Goal: Task Accomplishment & Management: Use online tool/utility

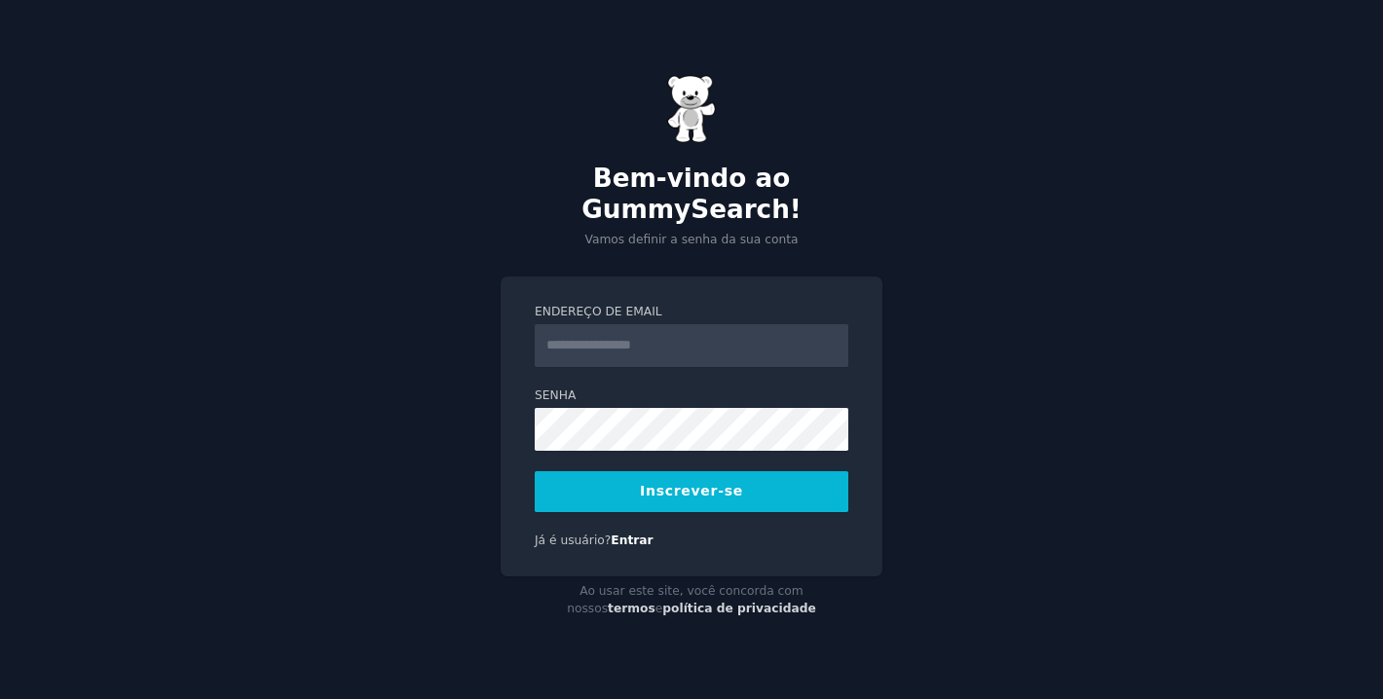
click at [759, 333] on input "Endereço de email" at bounding box center [692, 345] width 314 height 43
type input "****"
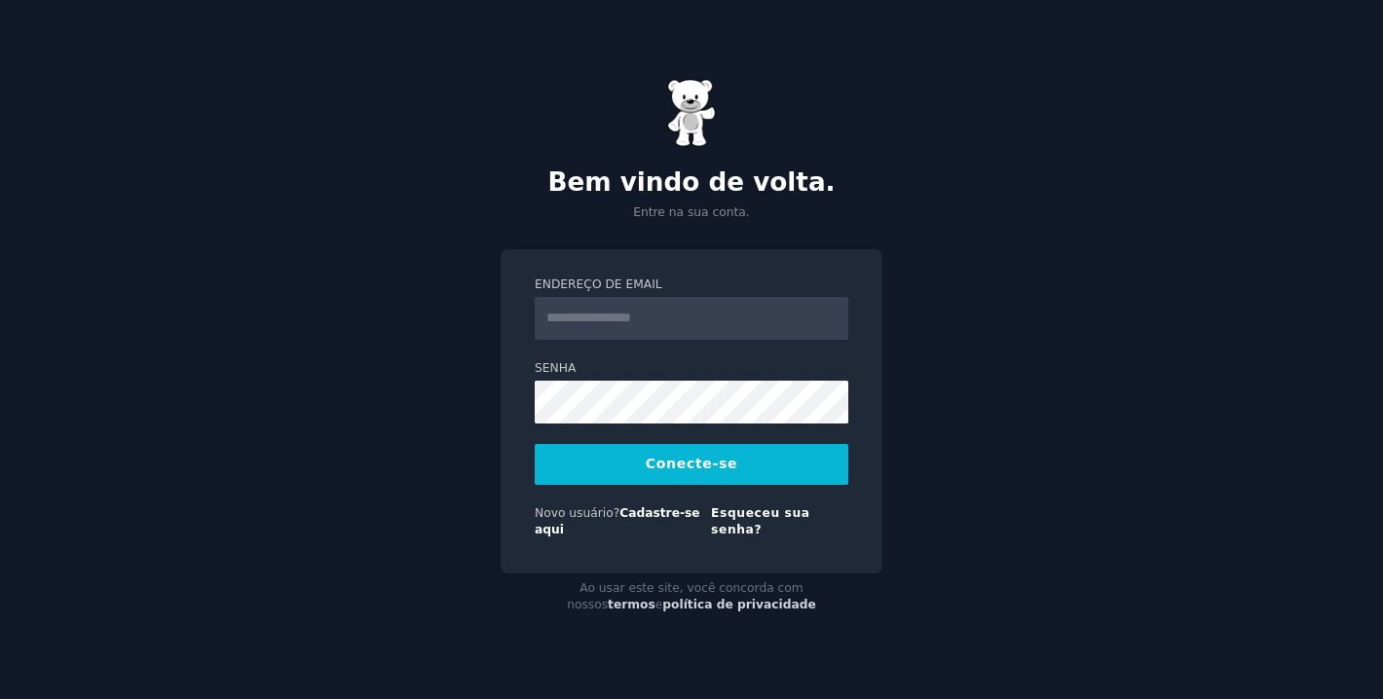
click at [660, 329] on input "Endereço de email" at bounding box center [692, 318] width 314 height 43
click at [658, 339] on input "**********" at bounding box center [692, 318] width 314 height 43
type input "**********"
click at [693, 471] on font "Conecte-se" at bounding box center [692, 464] width 92 height 16
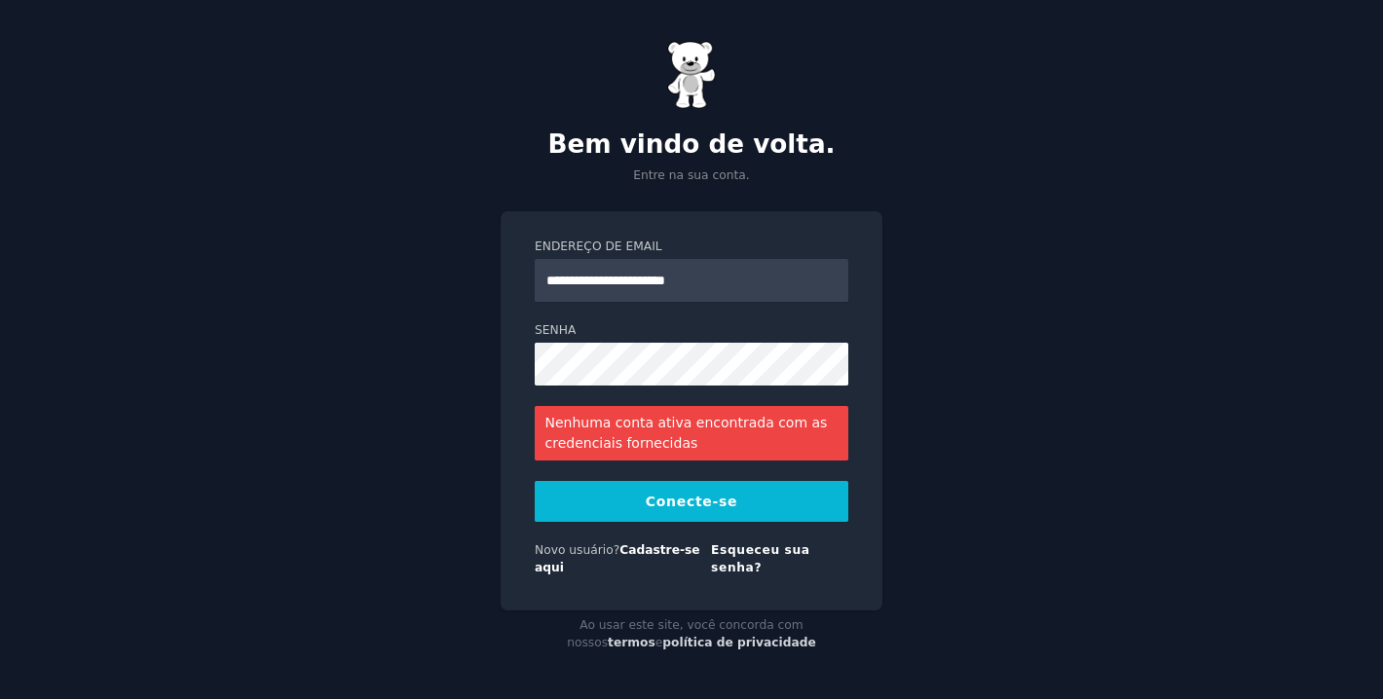
click at [677, 521] on button "Conecte-se" at bounding box center [692, 501] width 314 height 41
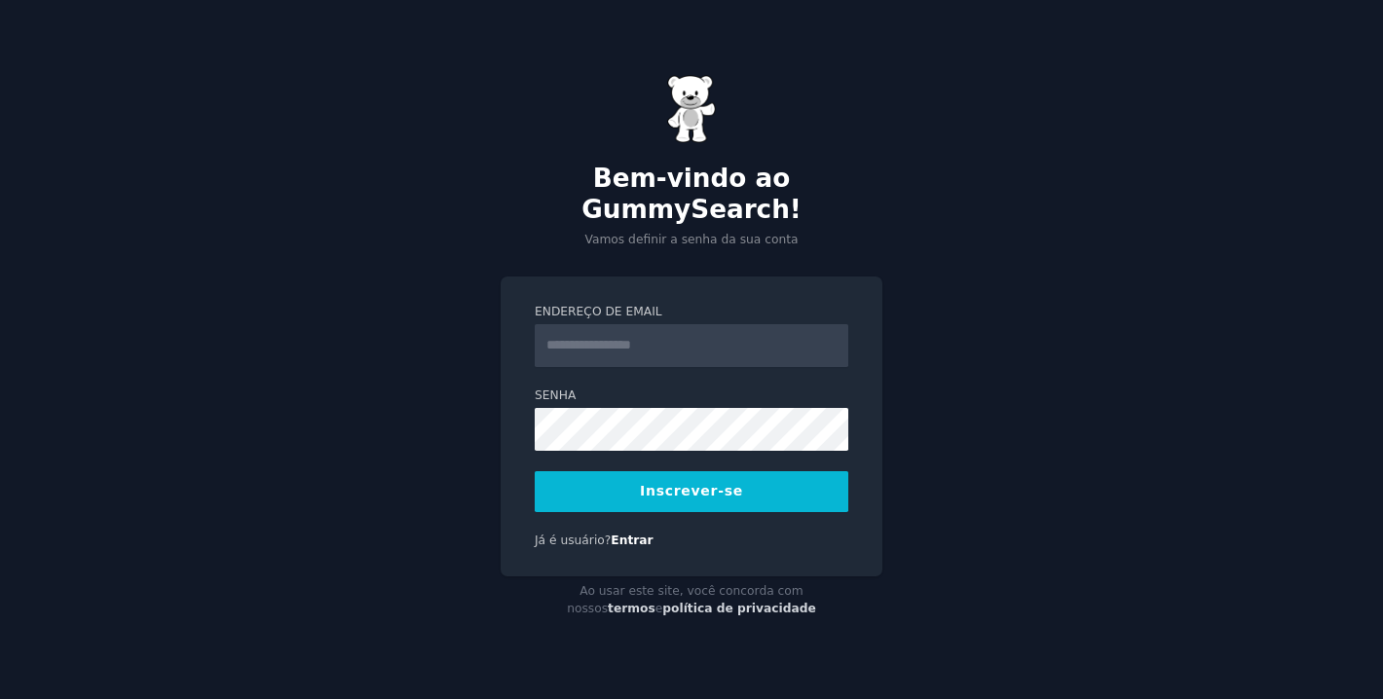
click at [684, 325] on input "Endereço de email" at bounding box center [692, 345] width 314 height 43
click at [659, 335] on input "**********" at bounding box center [692, 345] width 314 height 43
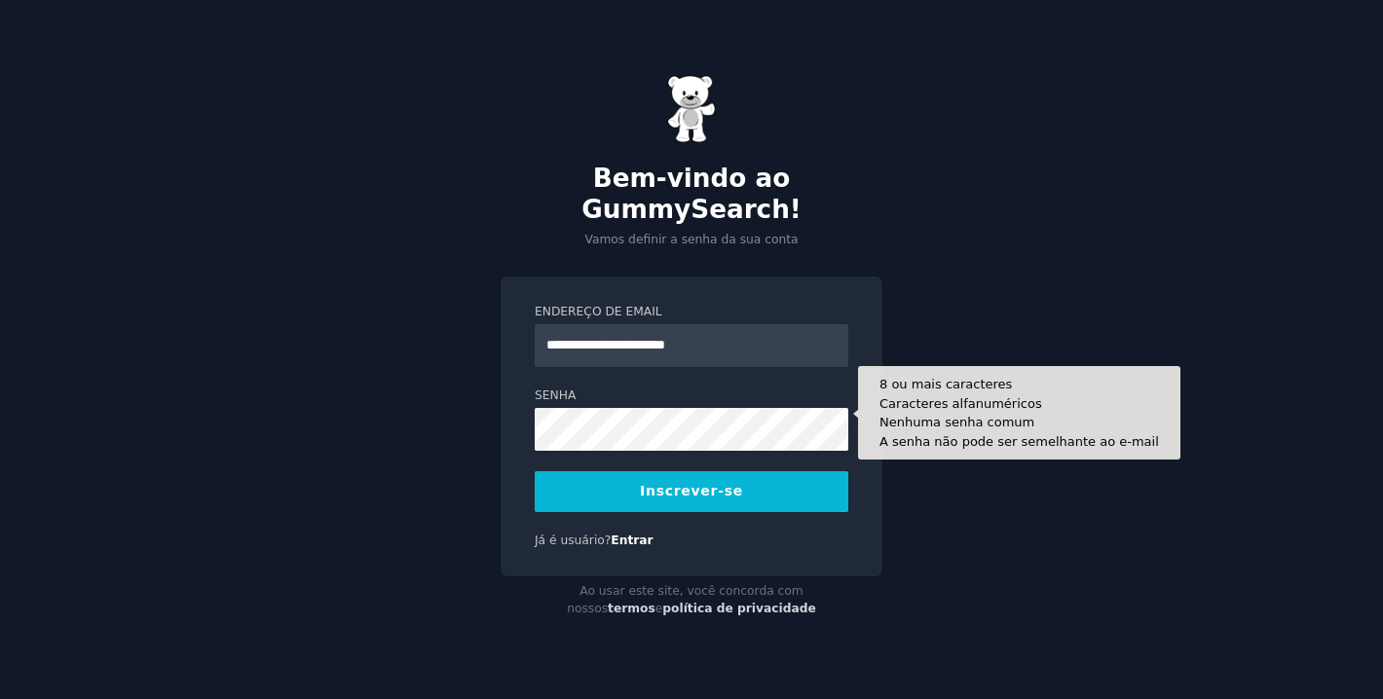
type input "**********"
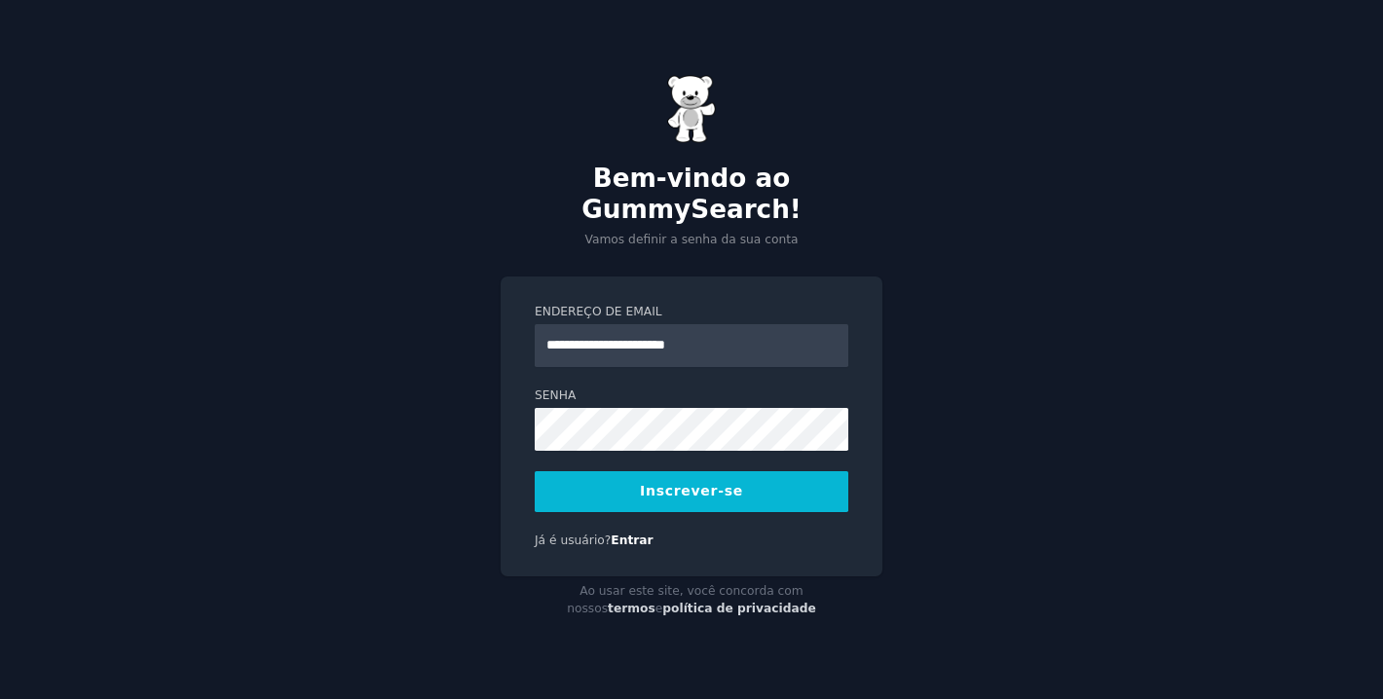
click at [681, 483] on font "Inscrever-se" at bounding box center [691, 491] width 103 height 16
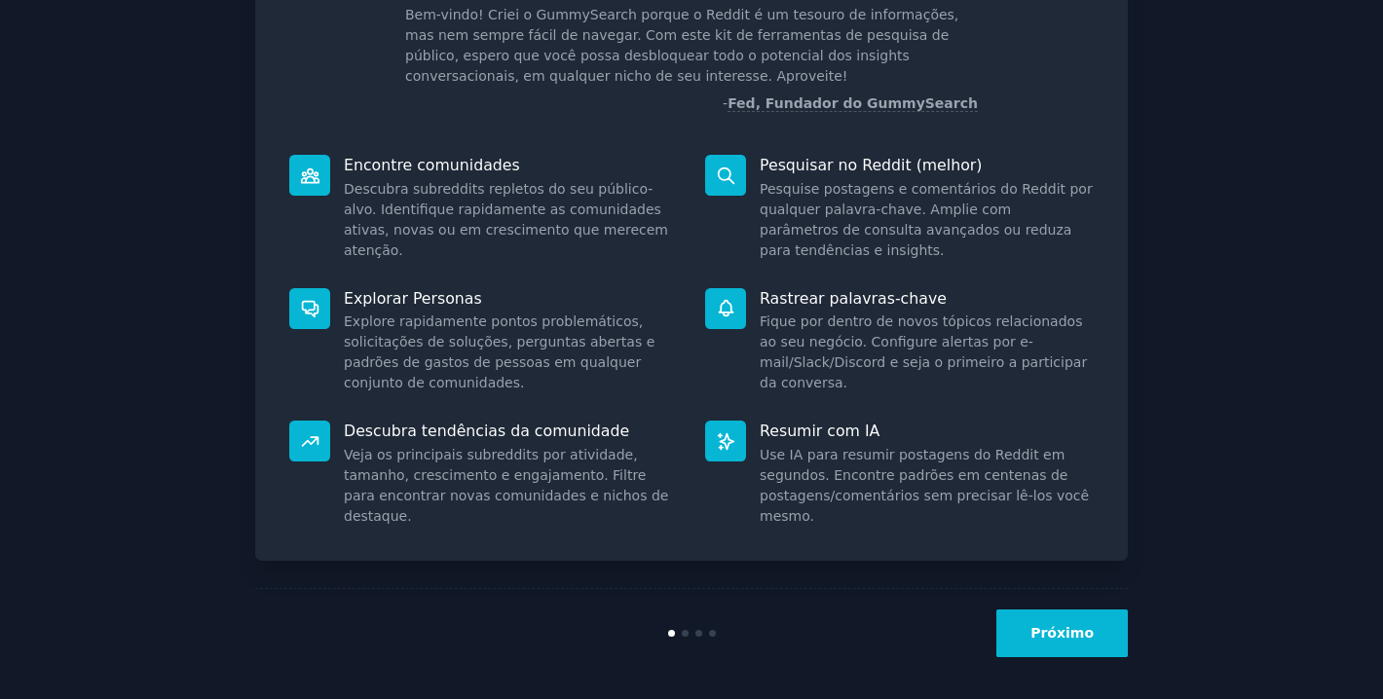
scroll to position [145, 0]
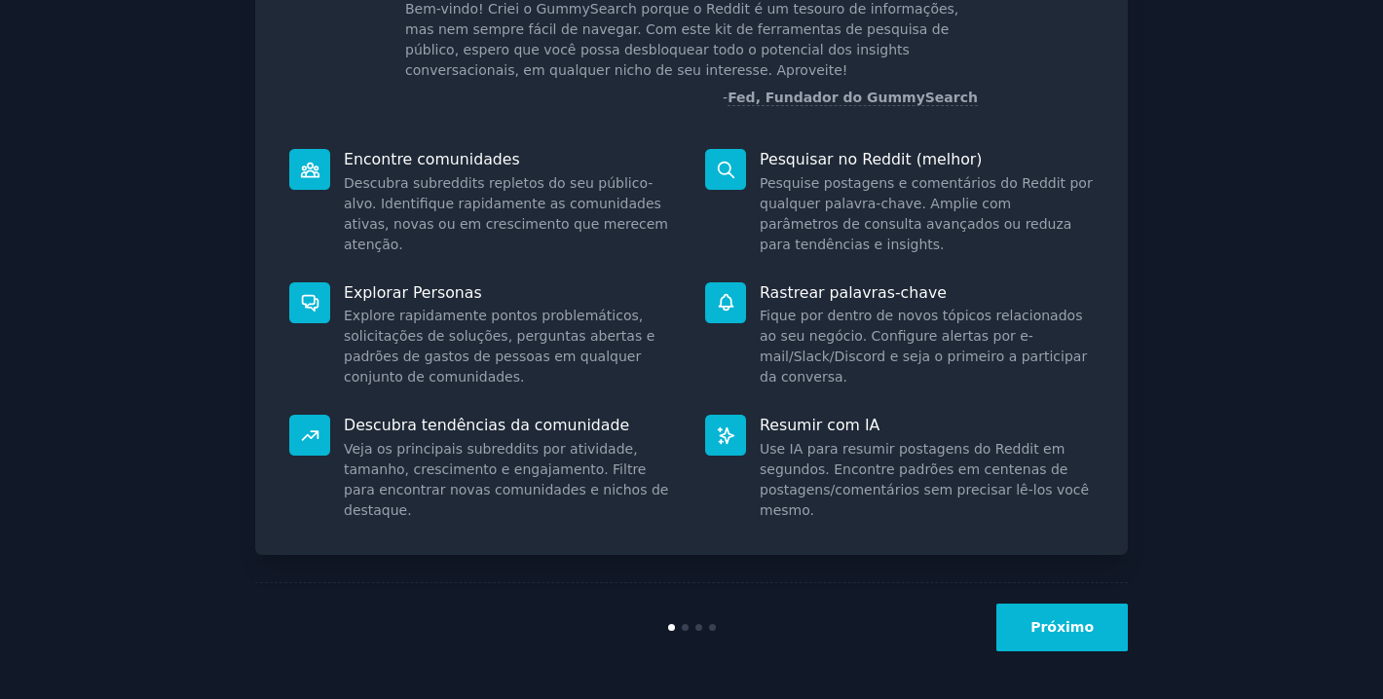
click at [1053, 626] on font "Próximo" at bounding box center [1062, 628] width 63 height 16
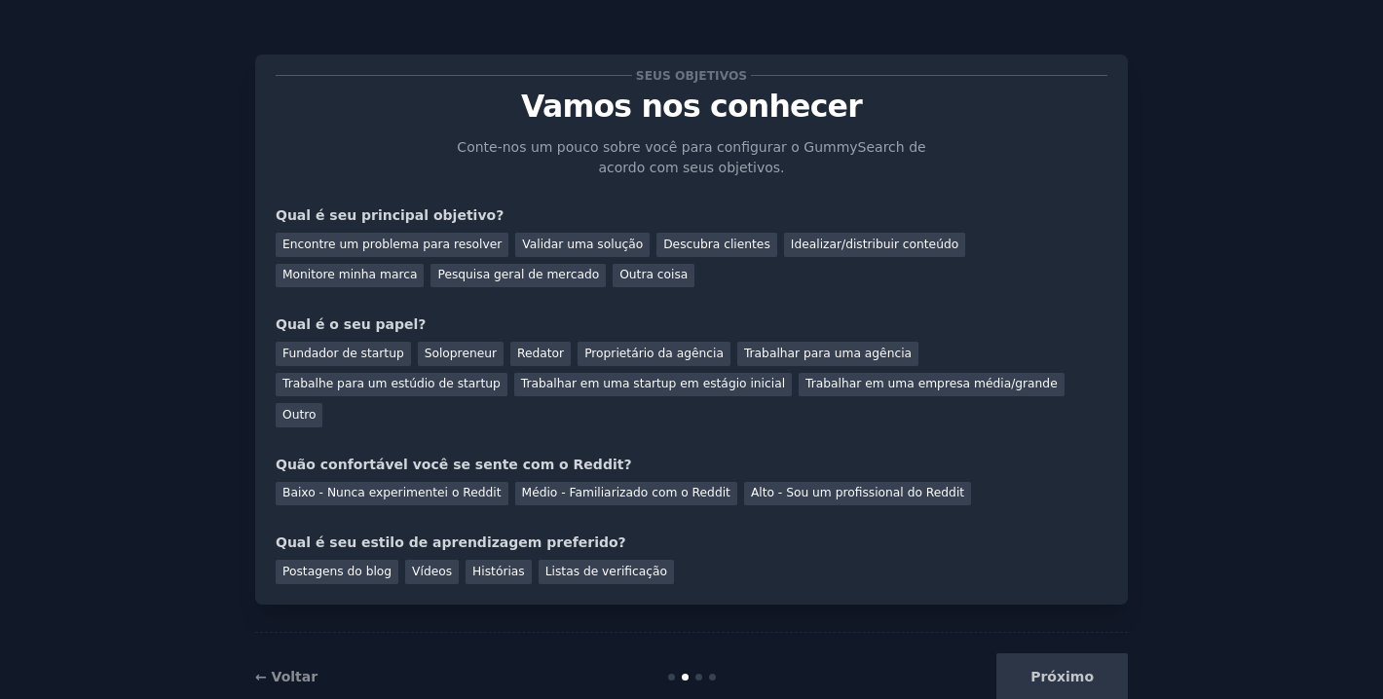
scroll to position [19, 0]
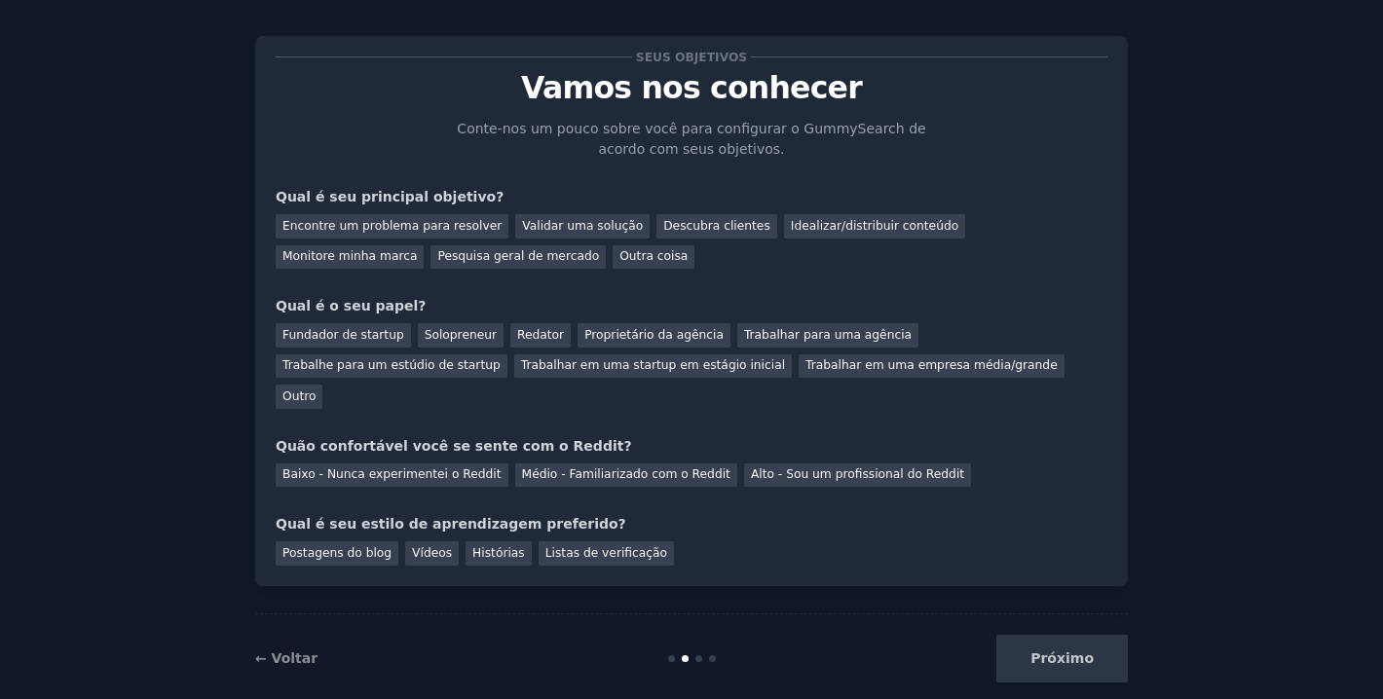
click at [1052, 635] on div "Próximo" at bounding box center [982, 659] width 291 height 48
click at [1072, 635] on div "Próximo" at bounding box center [982, 659] width 291 height 48
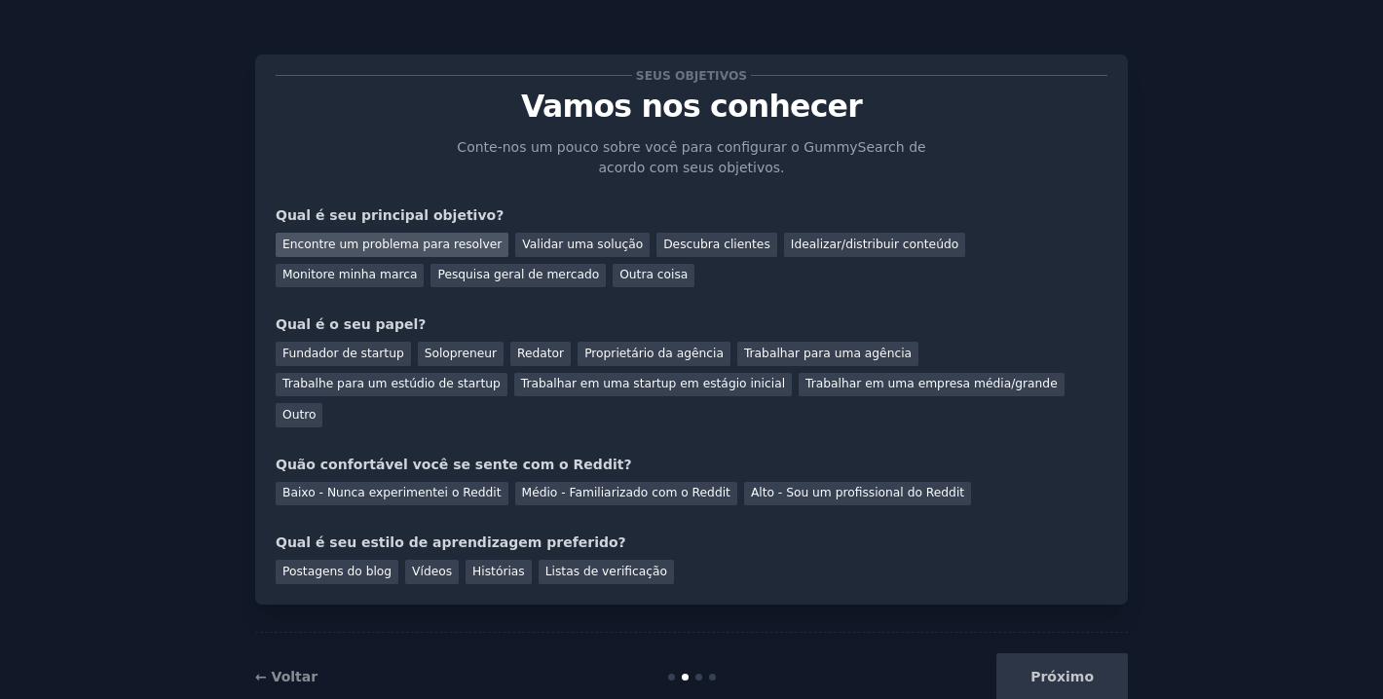
click at [385, 243] on font "Encontre um problema para resolver" at bounding box center [391, 245] width 219 height 14
click at [522, 354] on font "Redator" at bounding box center [540, 354] width 47 height 14
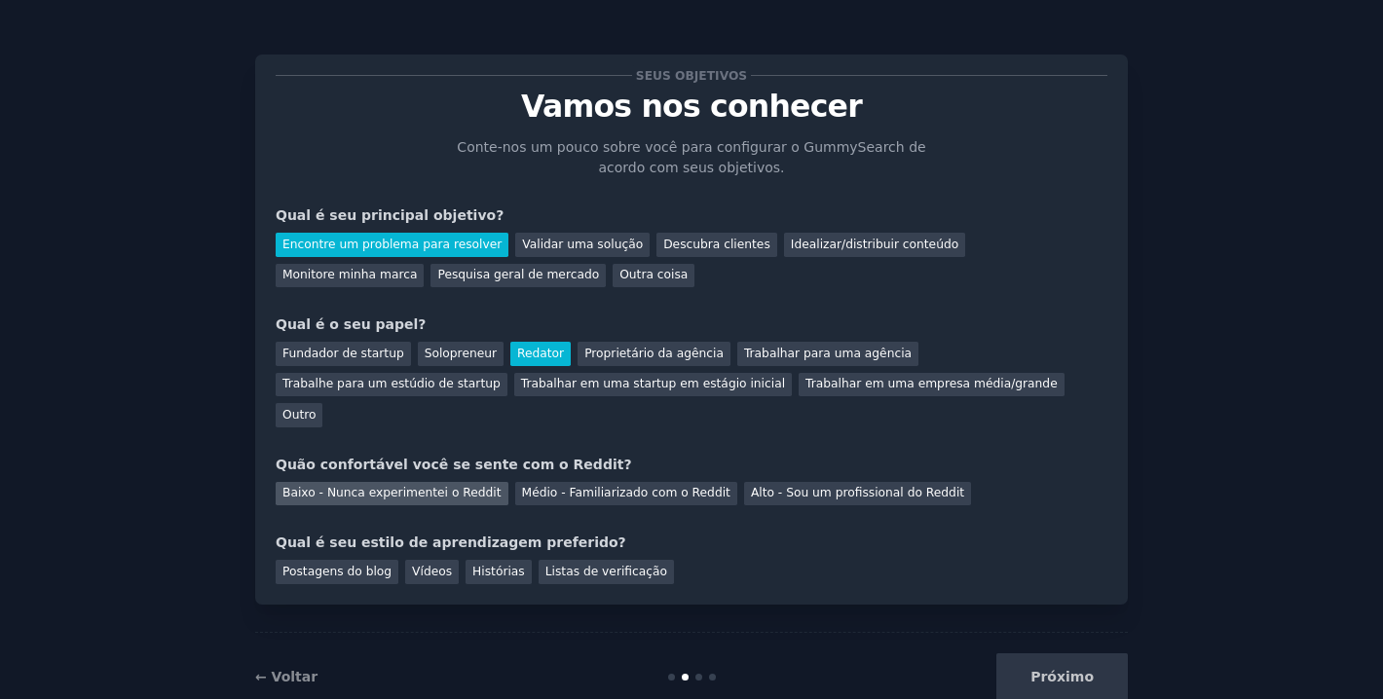
click at [364, 486] on font "Baixo - Nunca experimentei o Reddit" at bounding box center [391, 493] width 219 height 14
click at [350, 565] on font "Postagens do blog" at bounding box center [336, 572] width 109 height 14
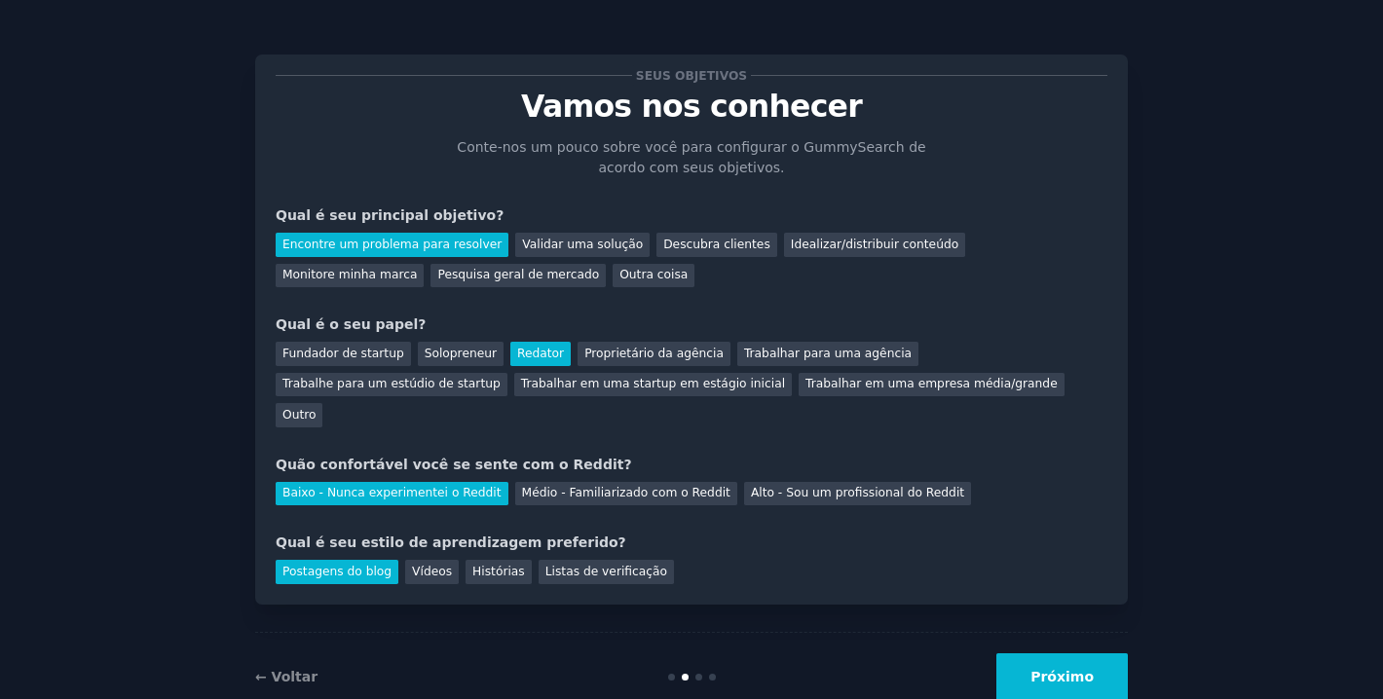
click at [1087, 669] on font "Próximo" at bounding box center [1062, 677] width 63 height 16
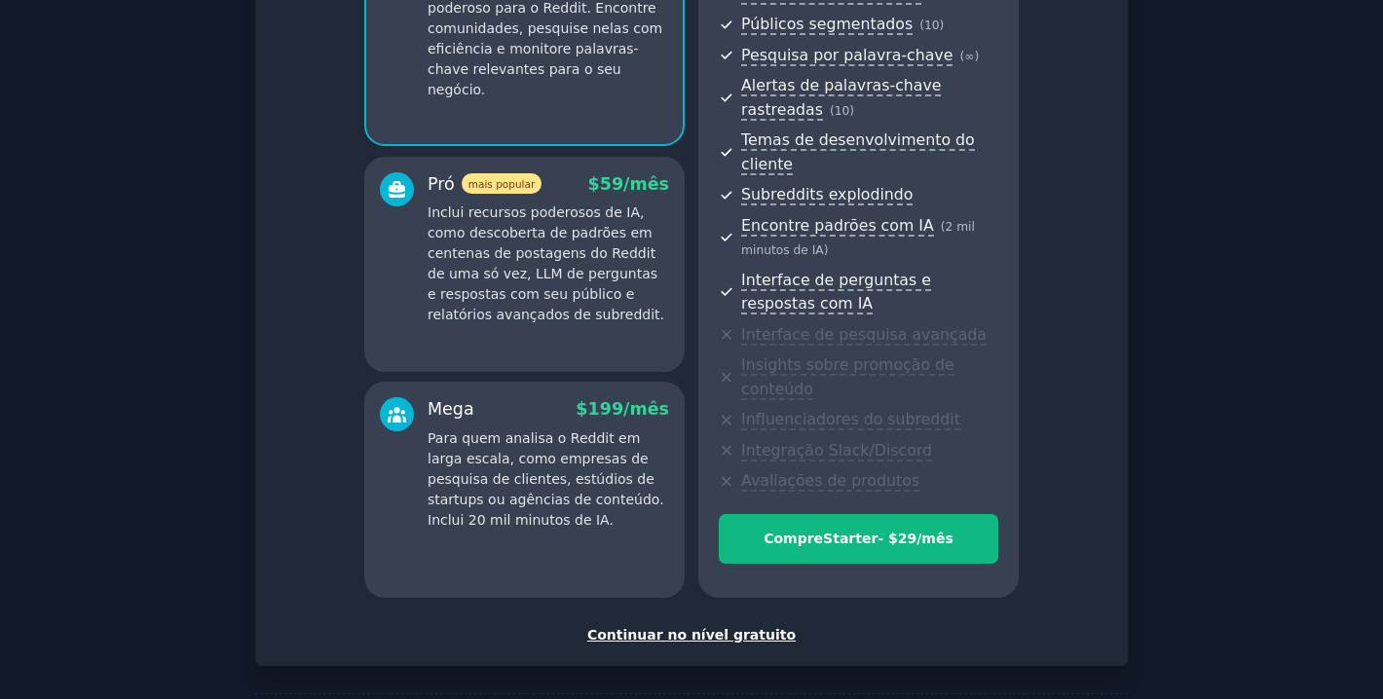
scroll to position [303, 0]
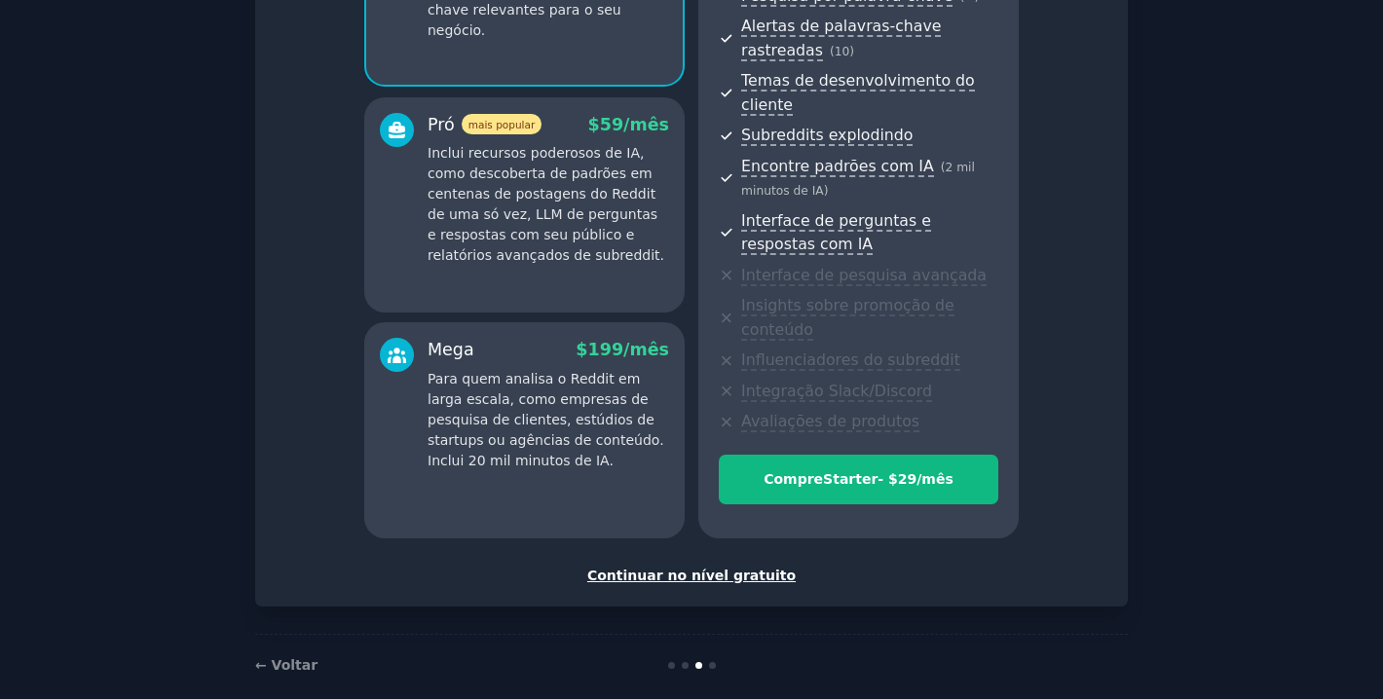
click at [742, 568] on font "Continuar no nível gratuito" at bounding box center [691, 576] width 208 height 16
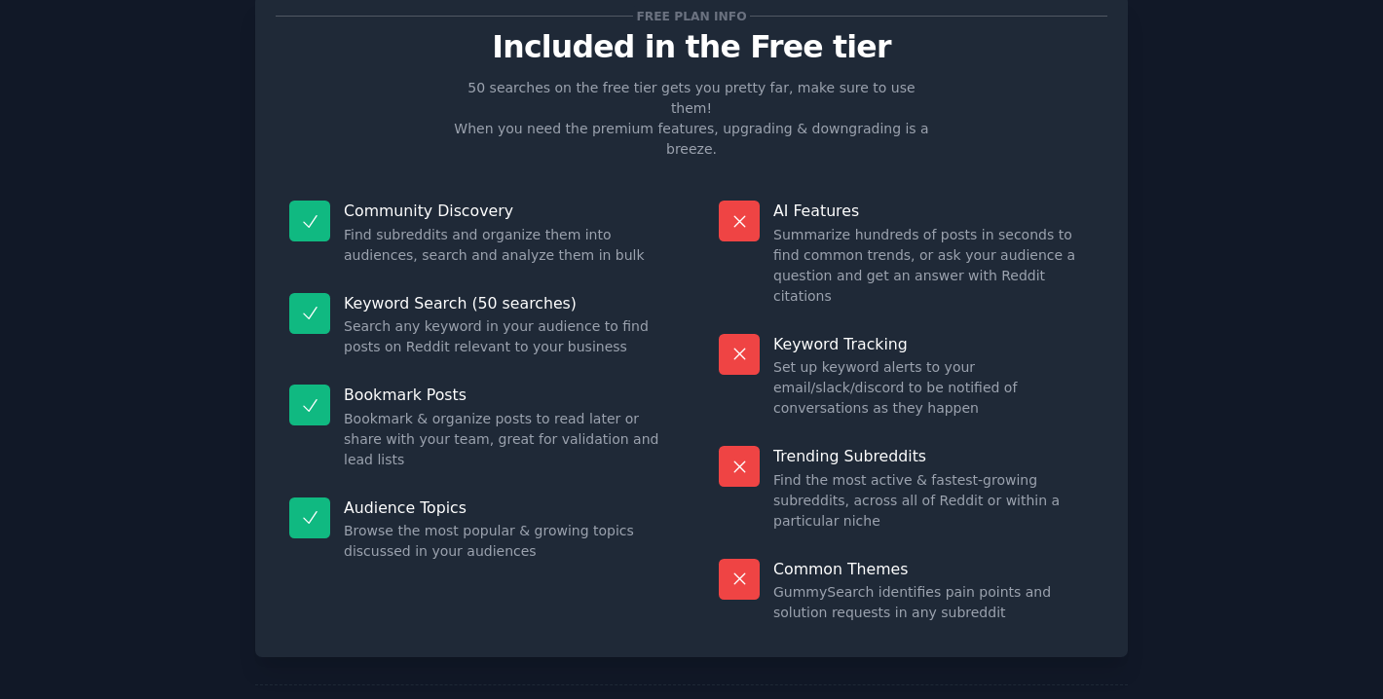
scroll to position [141, 0]
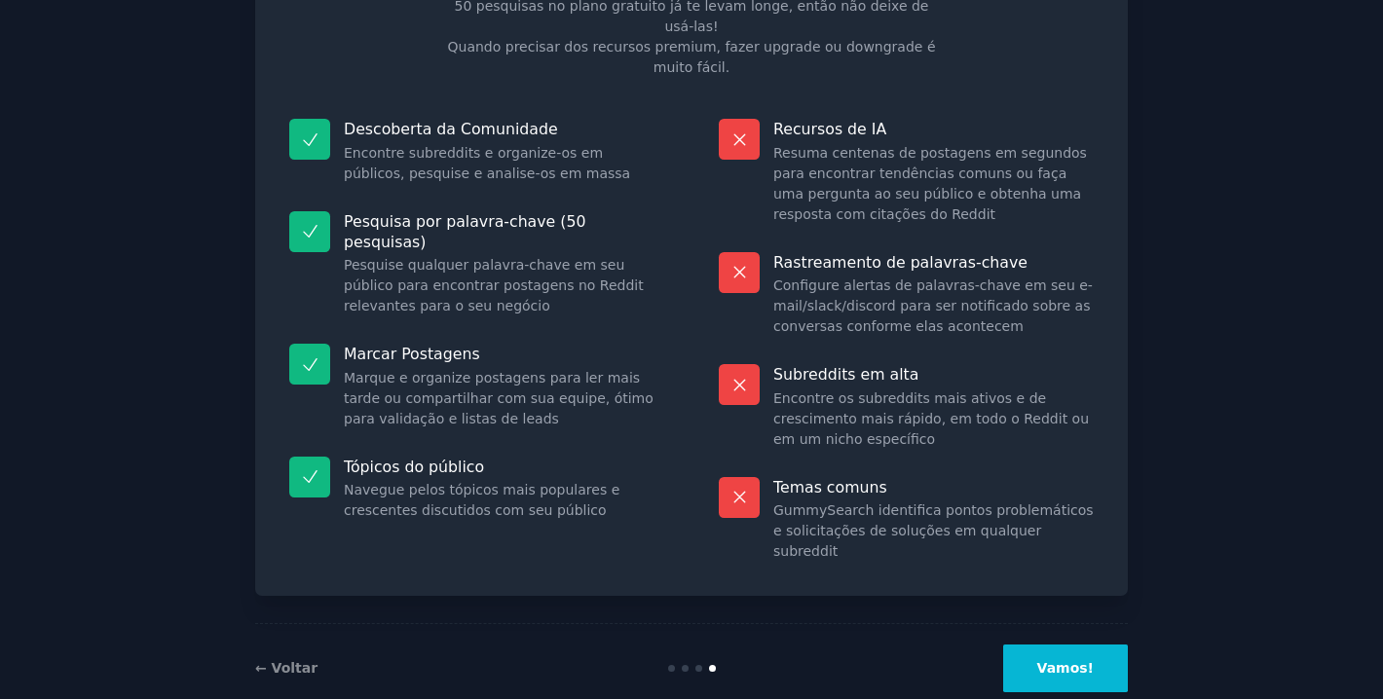
click at [1054, 660] on font "Vamos!" at bounding box center [1065, 668] width 56 height 16
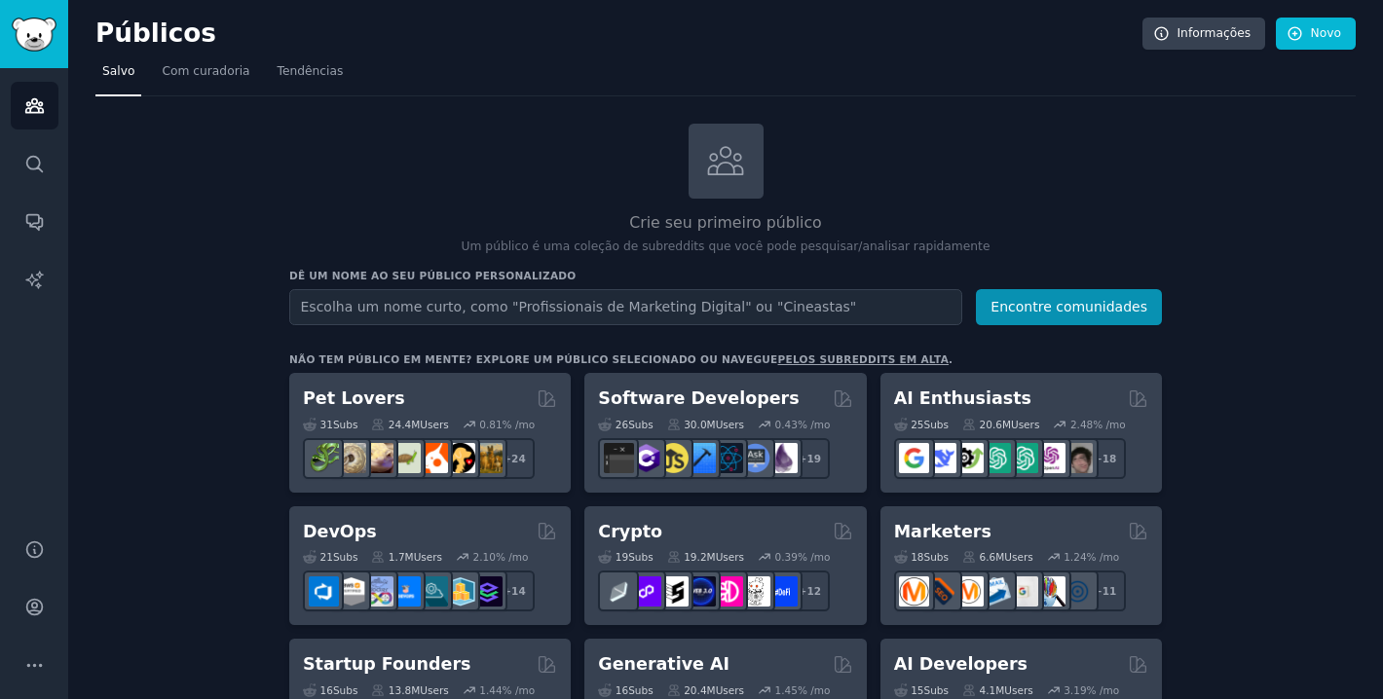
click at [591, 316] on input "text" at bounding box center [625, 307] width 673 height 36
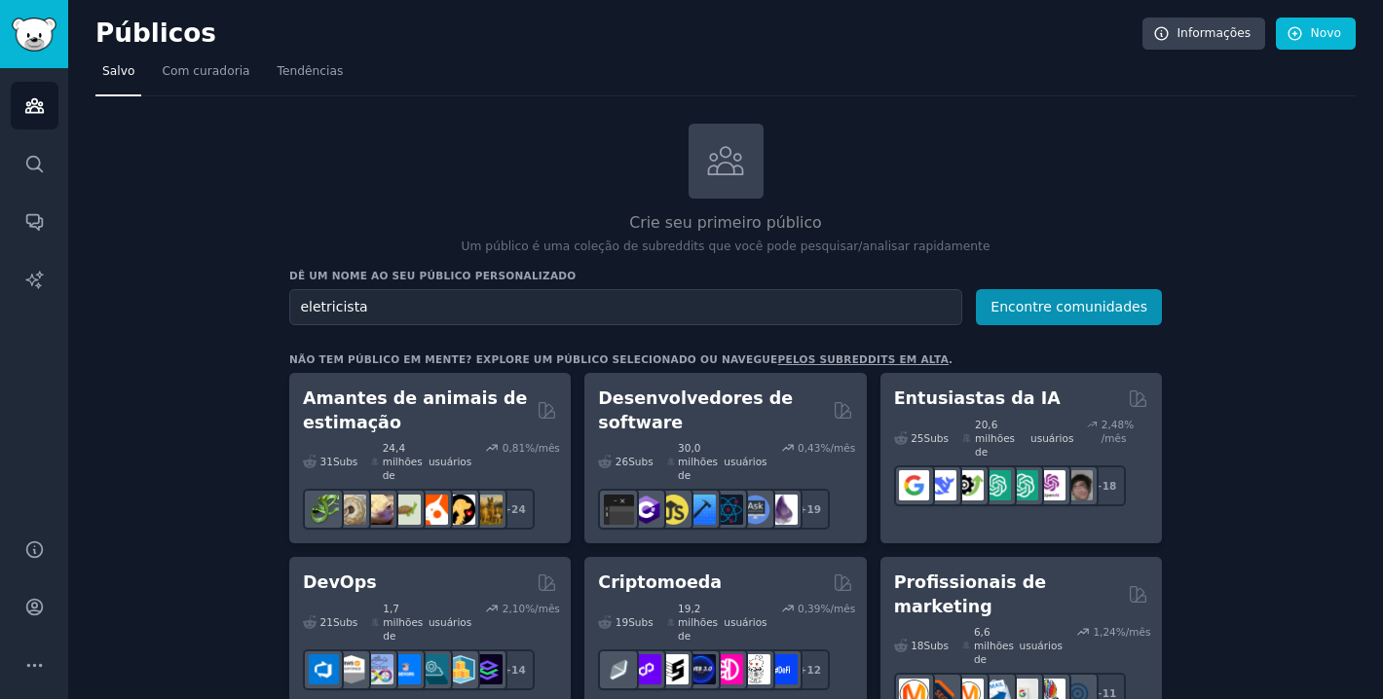
type input "eletricista"
click at [976, 289] on button "Encontre comunidades" at bounding box center [1069, 307] width 186 height 36
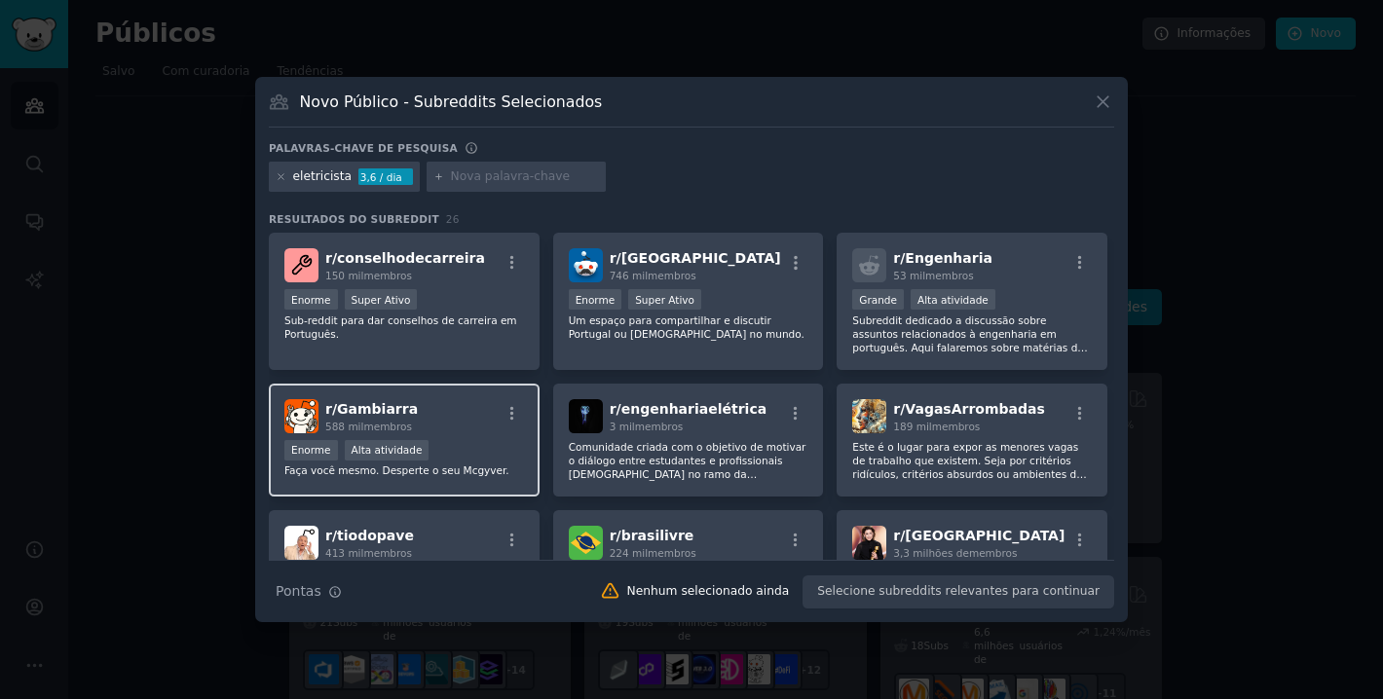
click at [406, 409] on div "r/ Gambiarra 588 mil membros" at bounding box center [404, 416] width 240 height 34
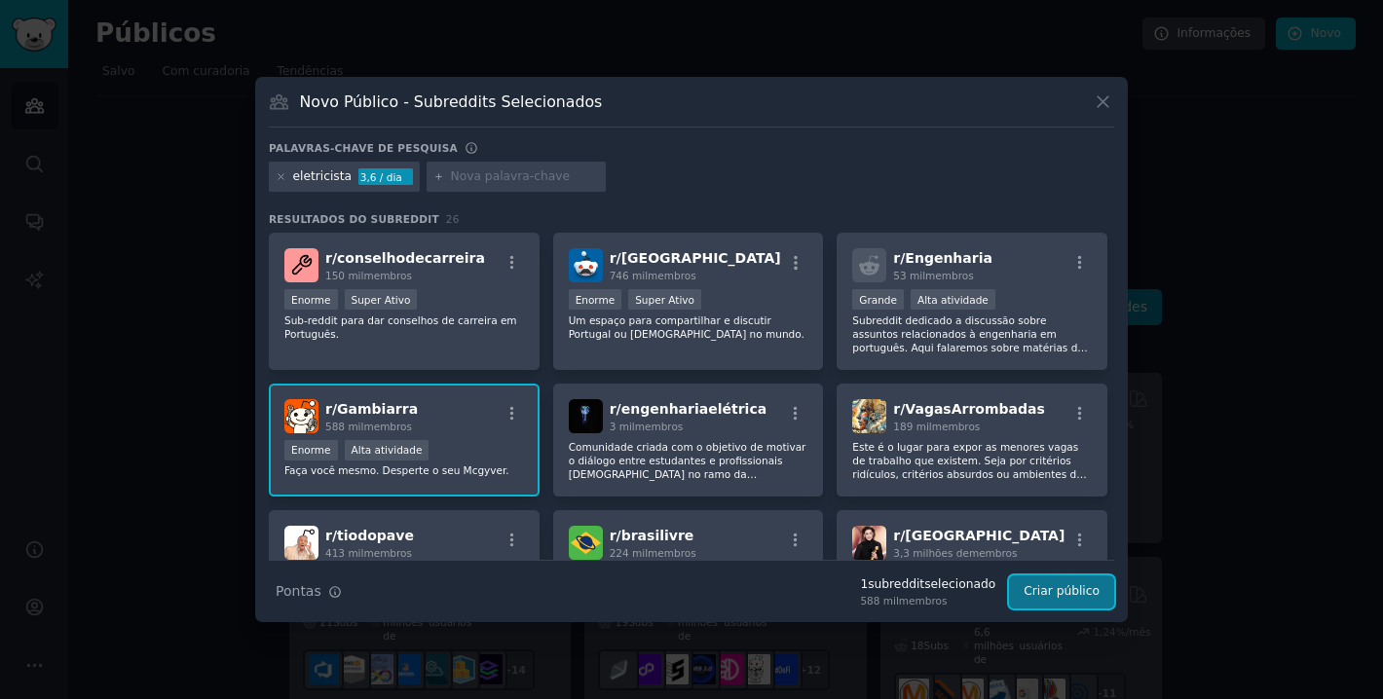
click at [1042, 589] on font "Criar público" at bounding box center [1062, 591] width 76 height 14
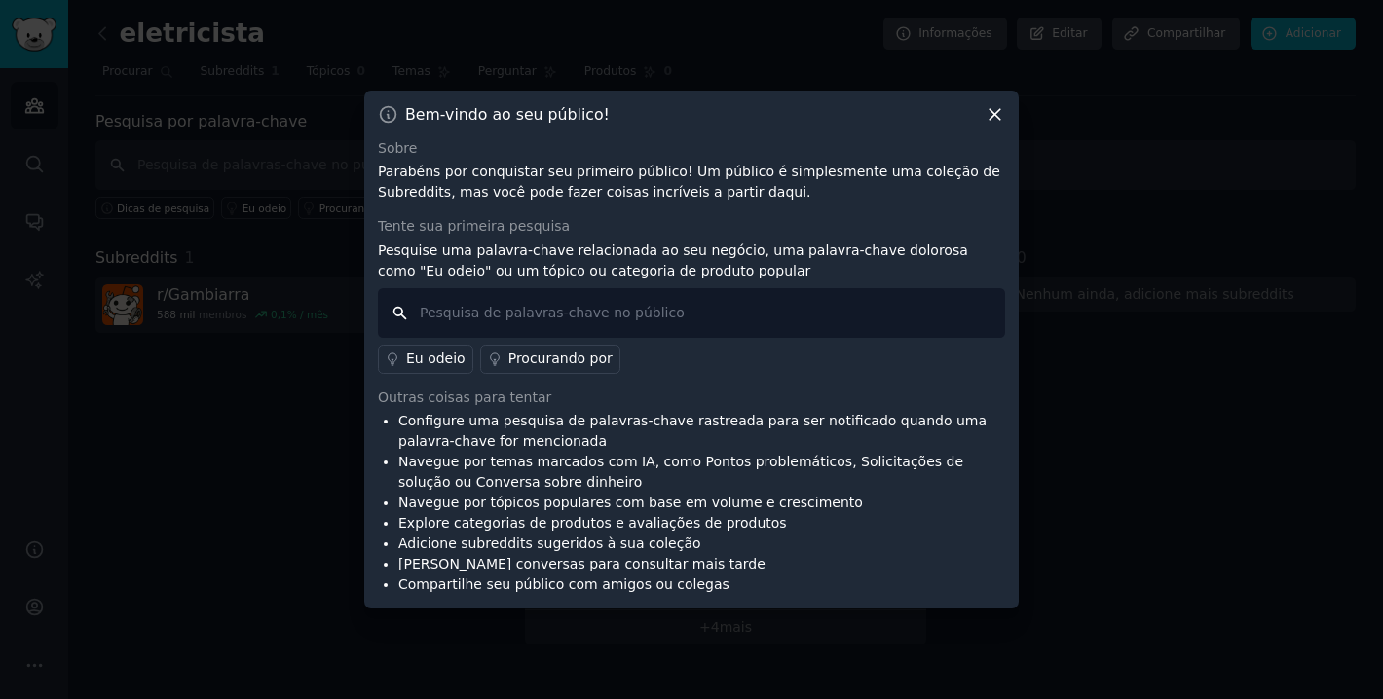
click at [640, 310] on input "text" at bounding box center [691, 313] width 627 height 50
type input "instalar disjuntor"
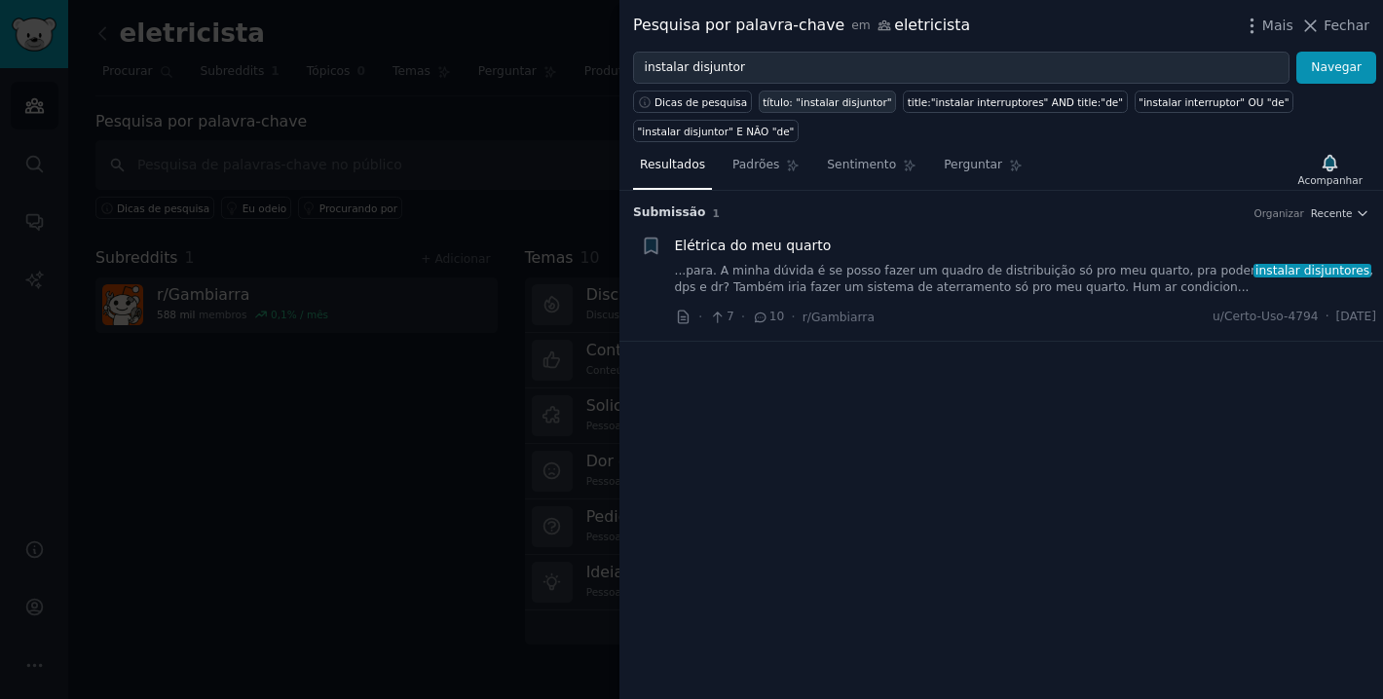
click at [834, 106] on font "título: "instalar disjuntor"" at bounding box center [827, 102] width 129 height 12
type input "title:"instalar disjuntor""
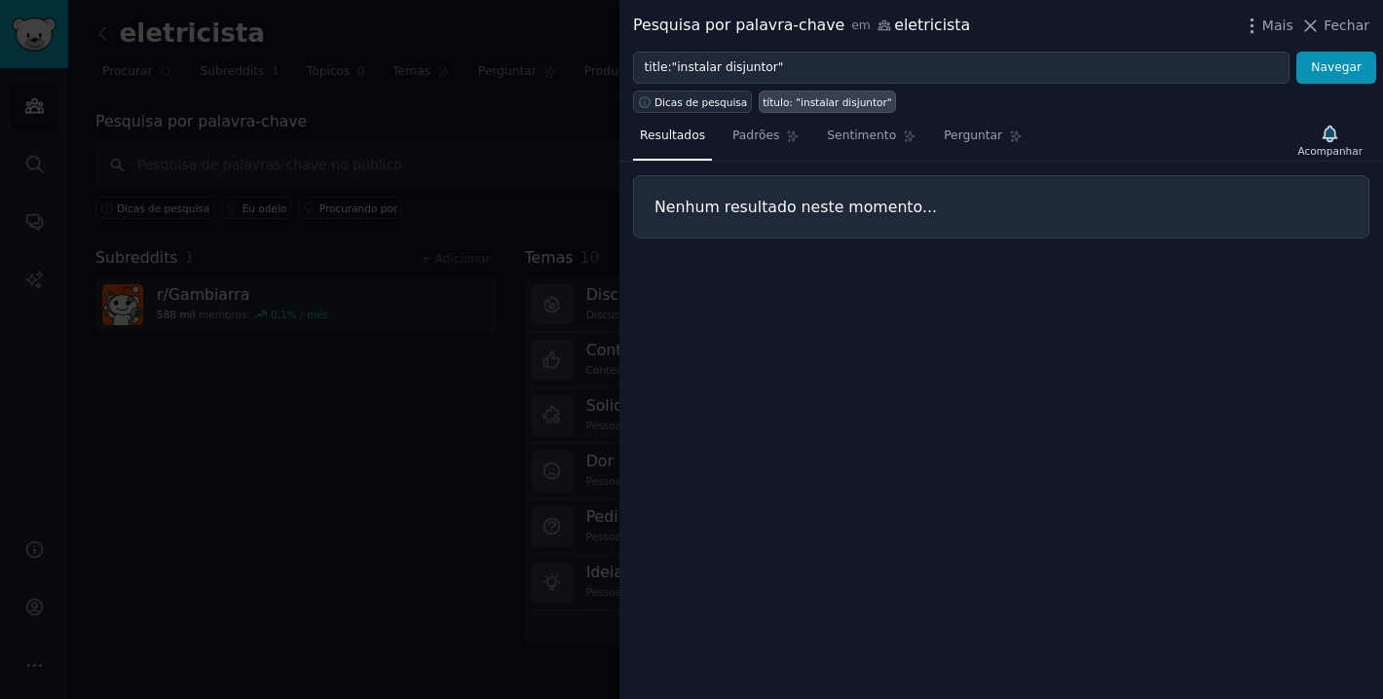
click at [713, 105] on font "Dicas de pesquisa" at bounding box center [701, 102] width 93 height 12
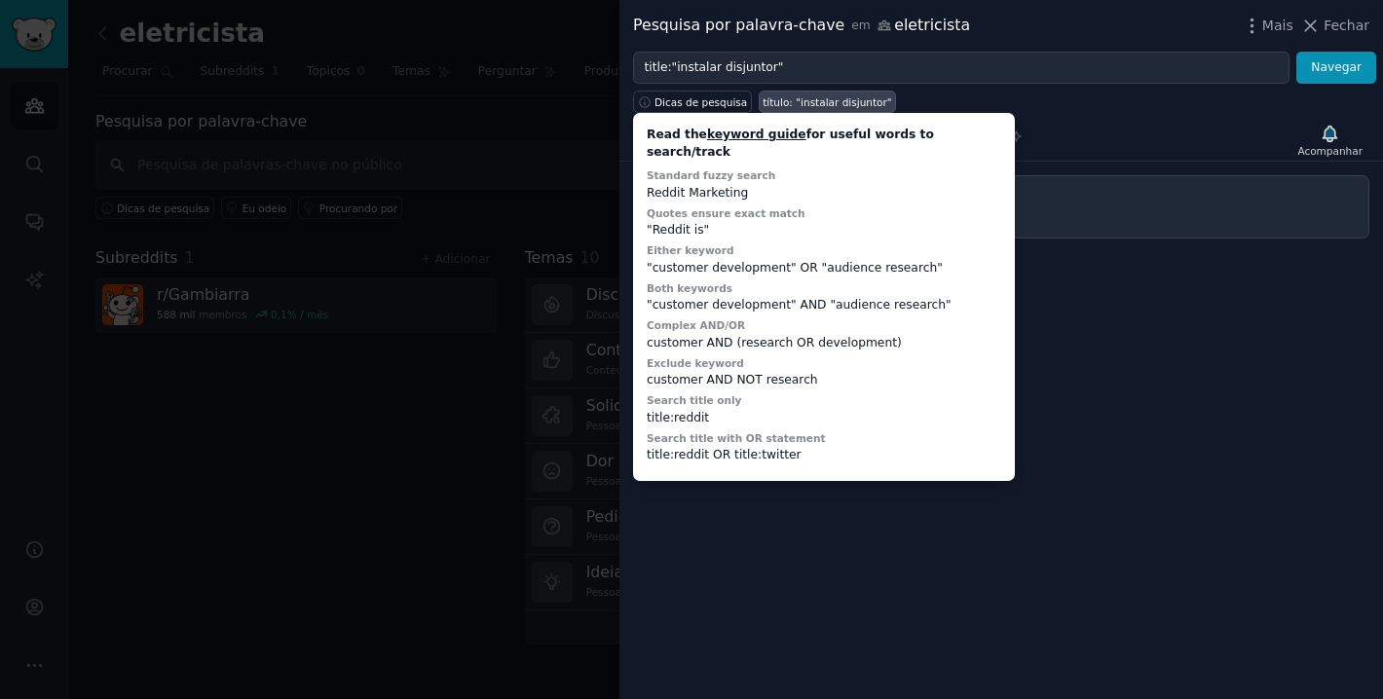
drag, startPoint x: 1237, startPoint y: 287, endPoint x: 1136, endPoint y: 192, distance: 139.2
click at [1235, 288] on div "Resultados Padrões Sentimento Perguntar Acompanhar Nenhum resultado neste momen…" at bounding box center [1002, 406] width 764 height 586
